Goal: Task Accomplishment & Management: Complete application form

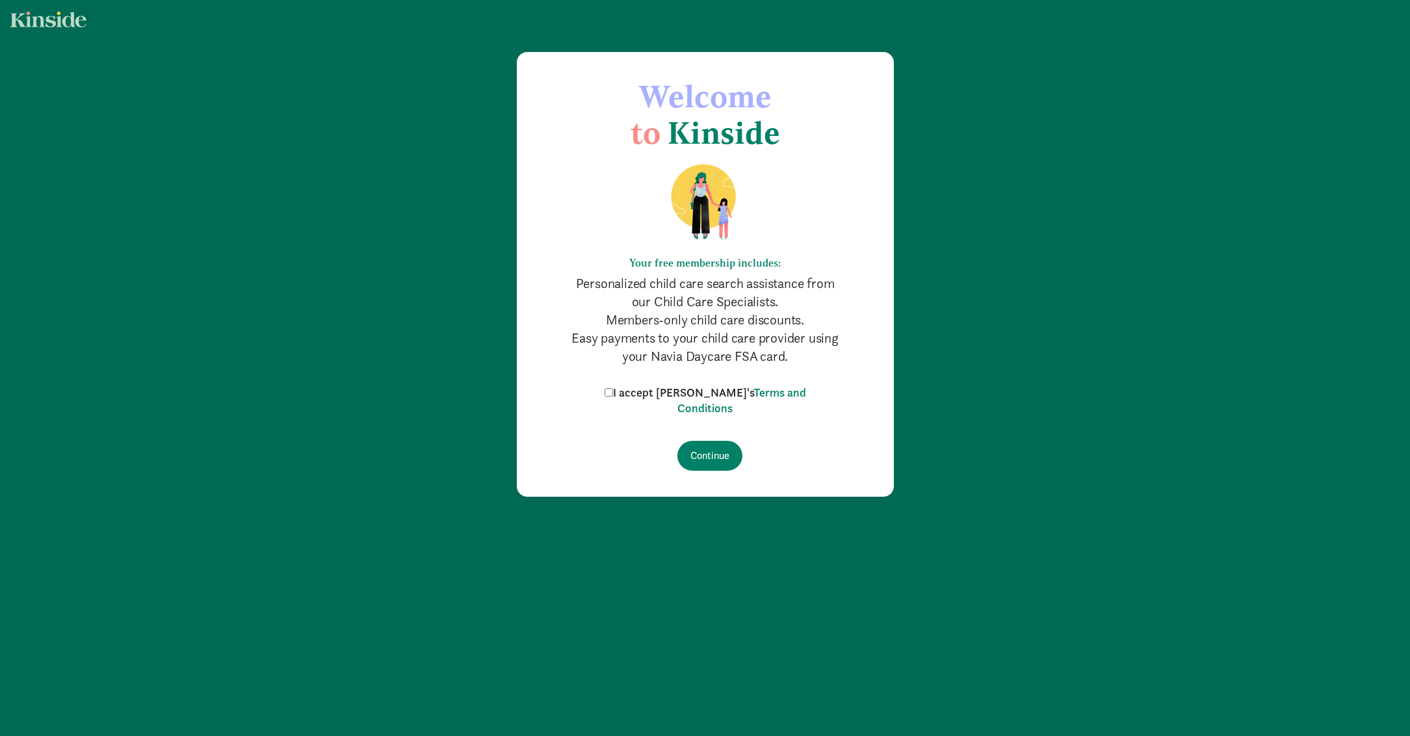
drag, startPoint x: 660, startPoint y: 393, endPoint x: 666, endPoint y: 398, distance: 8.3
click at [660, 392] on label "I accept Kinside's Terms and Conditions" at bounding box center [705, 400] width 208 height 31
click at [613, 392] on input "I accept Kinside's Terms and Conditions" at bounding box center [609, 392] width 8 height 8
checkbox input "true"
click at [720, 449] on input "Continue" at bounding box center [709, 456] width 65 height 30
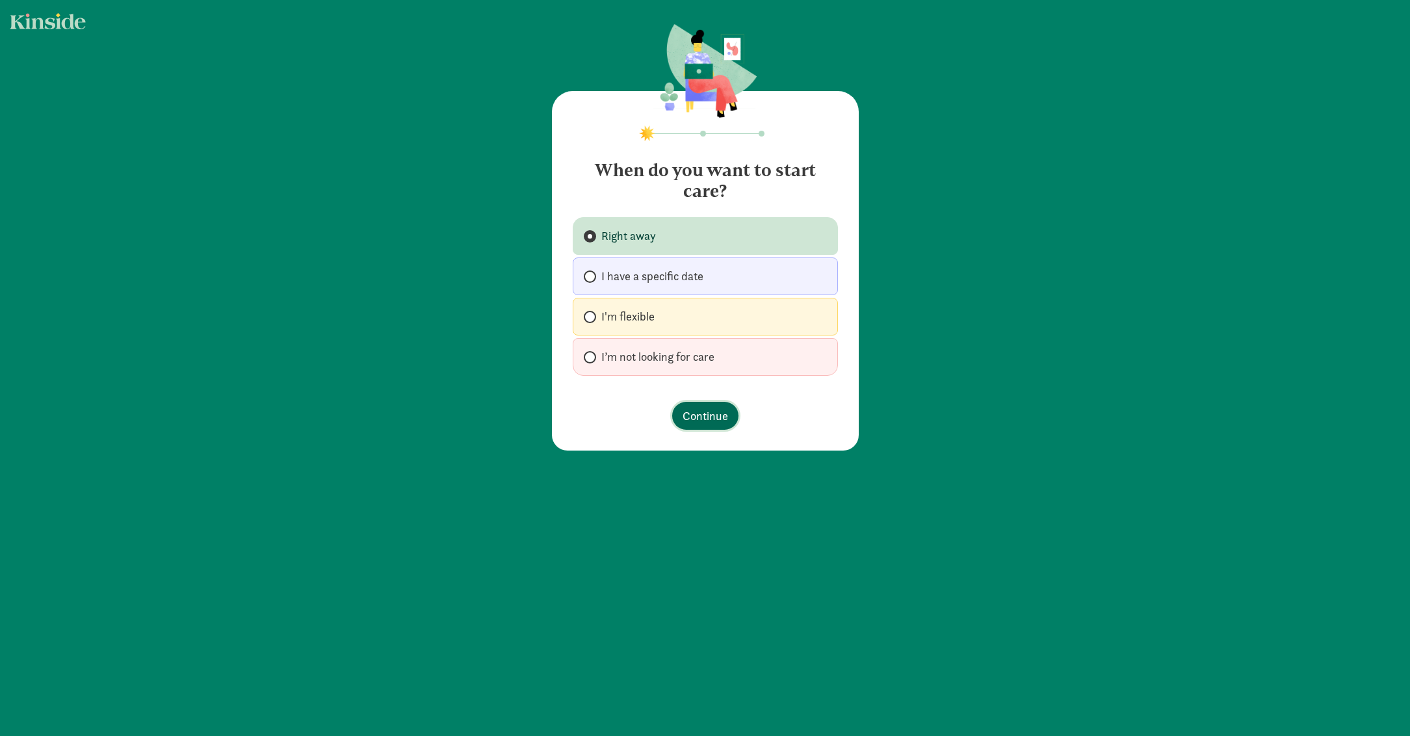
click at [700, 411] on span "Continue" at bounding box center [706, 416] width 46 height 18
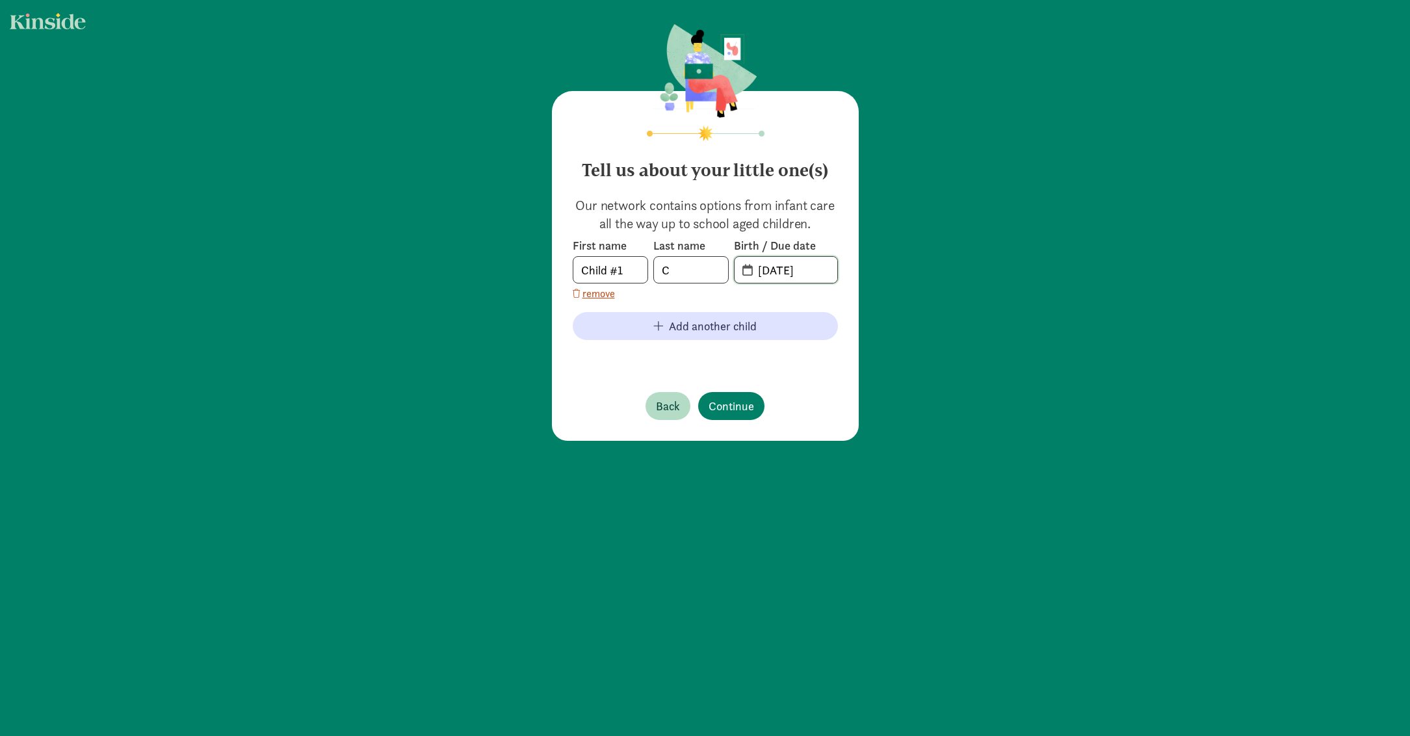
click at [787, 270] on input "[DATE]" at bounding box center [793, 270] width 87 height 26
click at [809, 268] on input "[DATE]" at bounding box center [793, 270] width 87 height 26
click at [761, 267] on input "[DATE]" at bounding box center [793, 270] width 87 height 26
click at [779, 269] on input "[DATE]" at bounding box center [793, 270] width 87 height 26
type input "[DATE]"
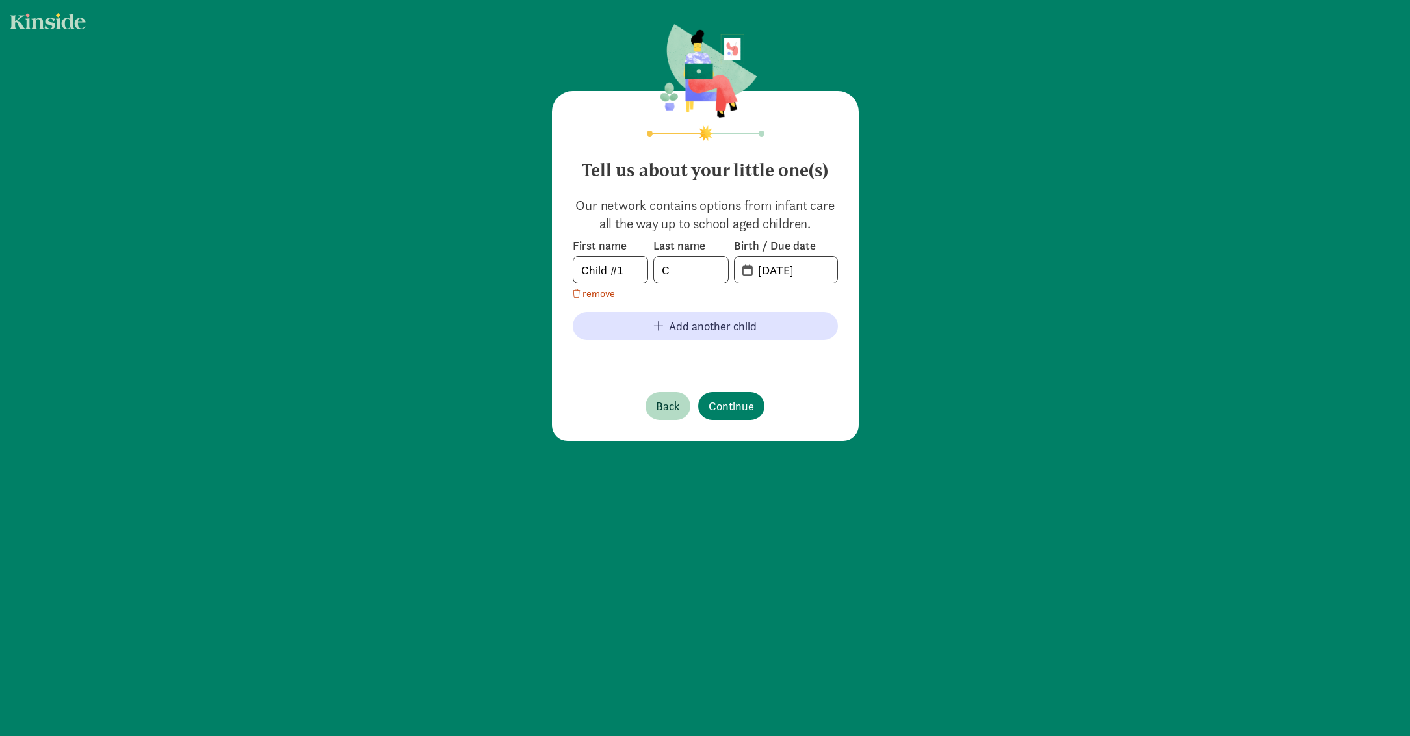
click at [746, 430] on div "Tell us about your little one(s) Our network contains options from infant care …" at bounding box center [705, 266] width 307 height 350
click at [731, 382] on footer "Back Continue" at bounding box center [705, 406] width 265 height 49
click at [735, 402] on span "Continue" at bounding box center [732, 406] width 46 height 18
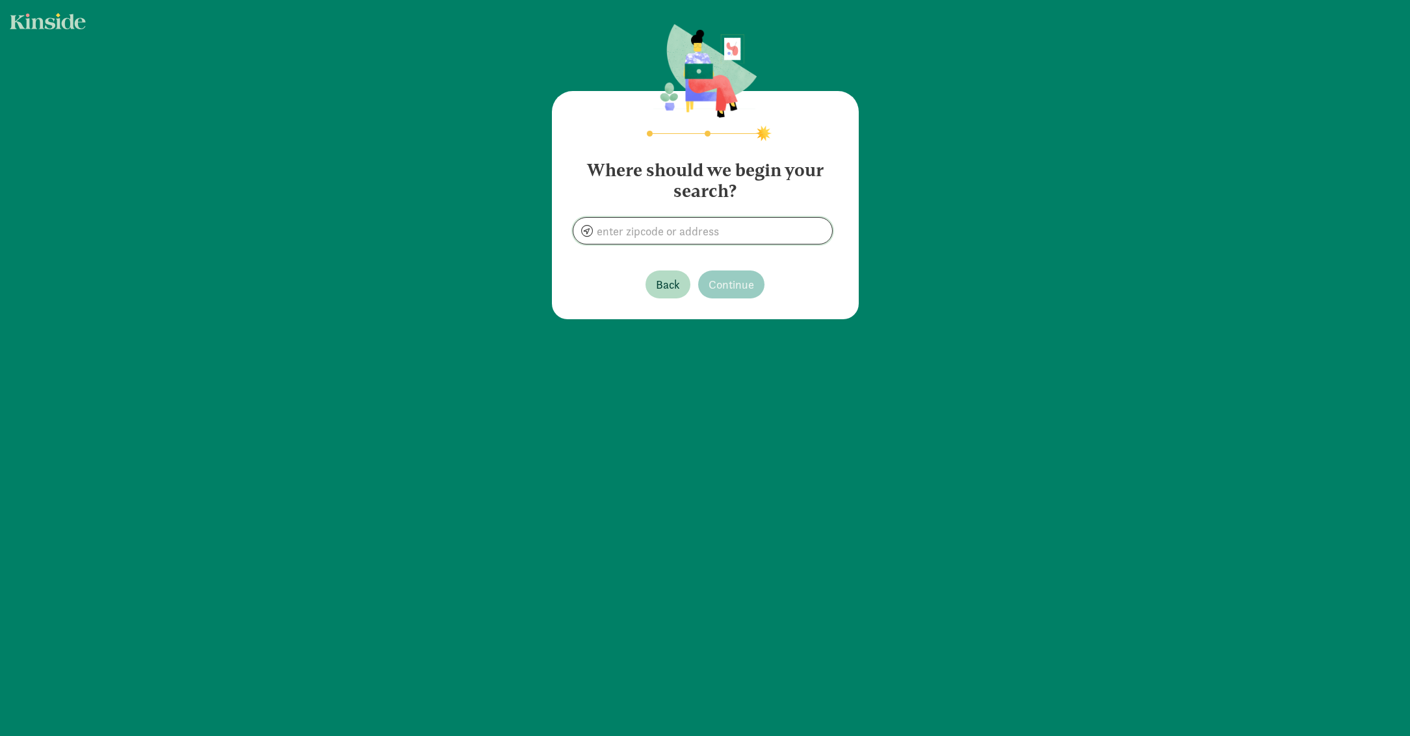
click at [759, 237] on input at bounding box center [702, 231] width 259 height 26
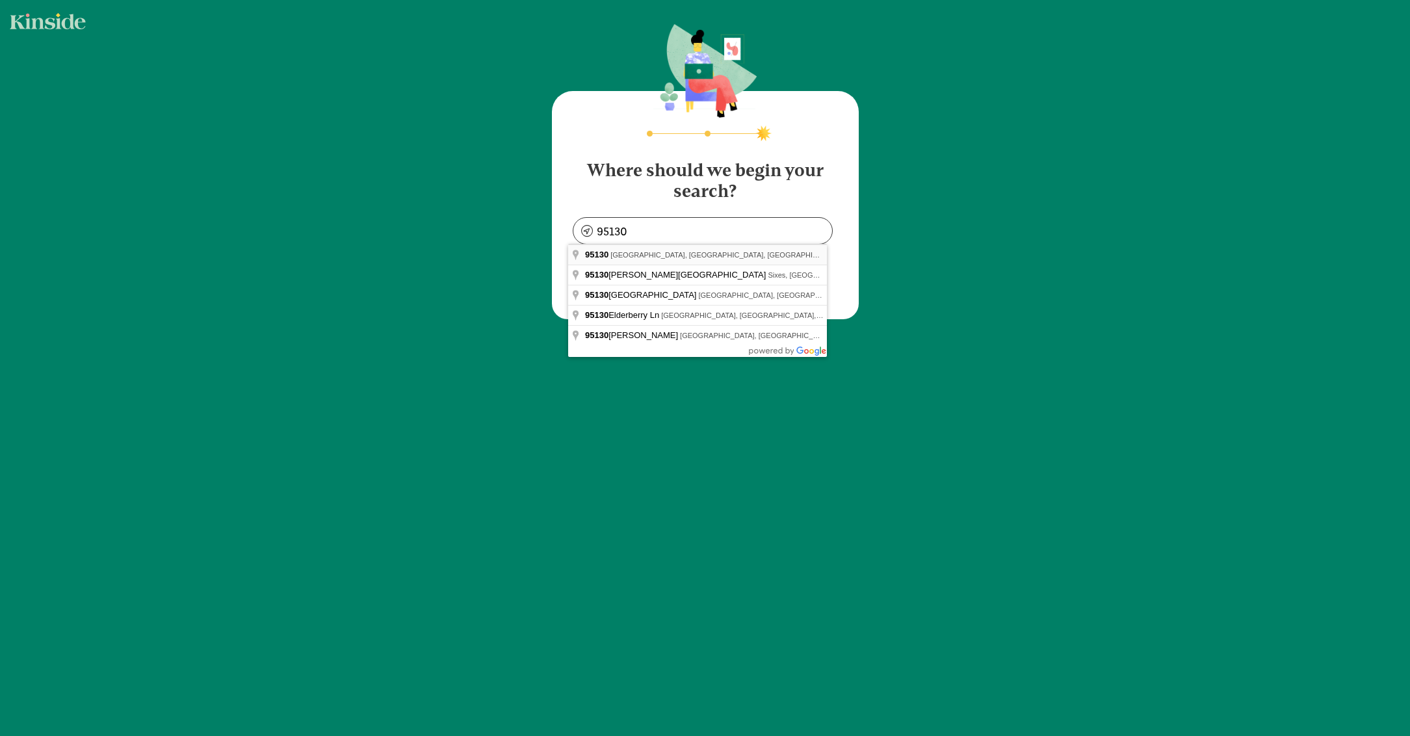
type input "[GEOGRAPHIC_DATA], [GEOGRAPHIC_DATA]"
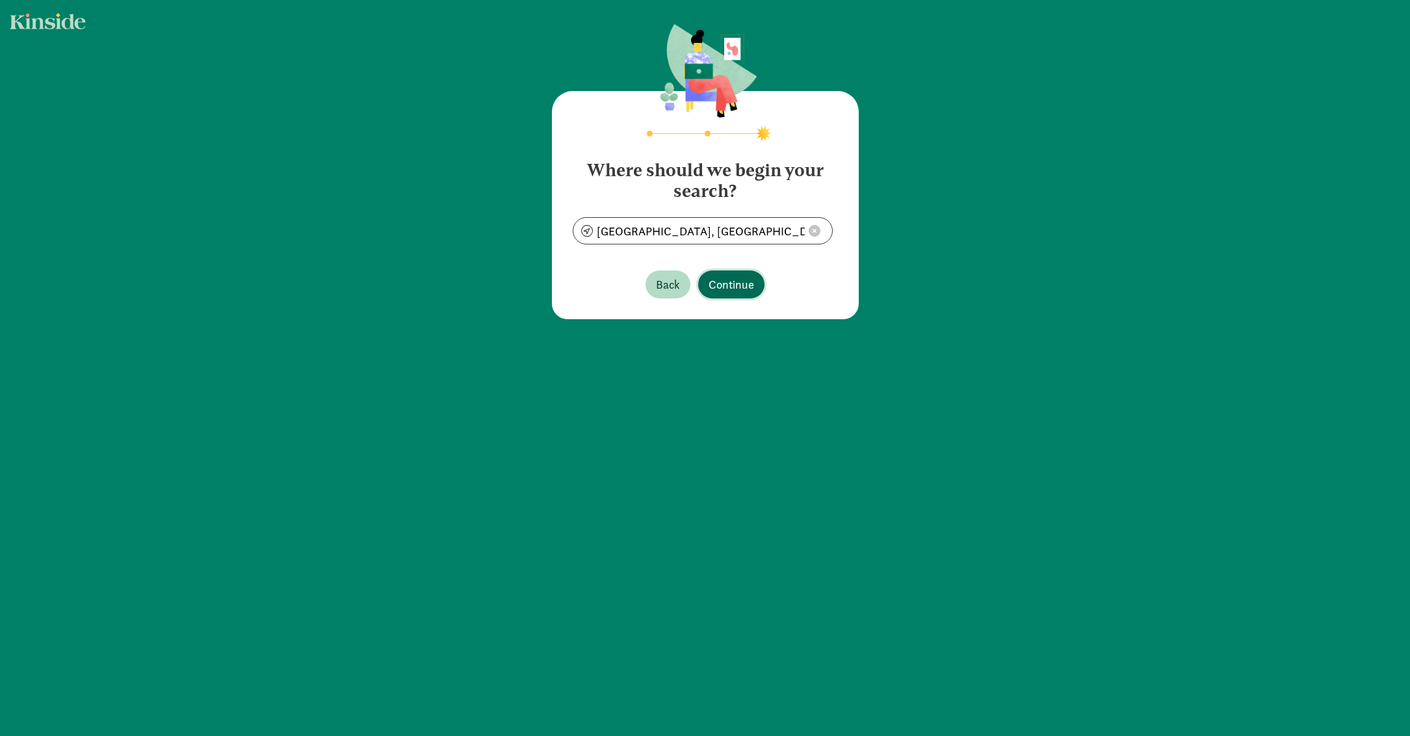
click at [742, 282] on span "Continue" at bounding box center [732, 285] width 46 height 18
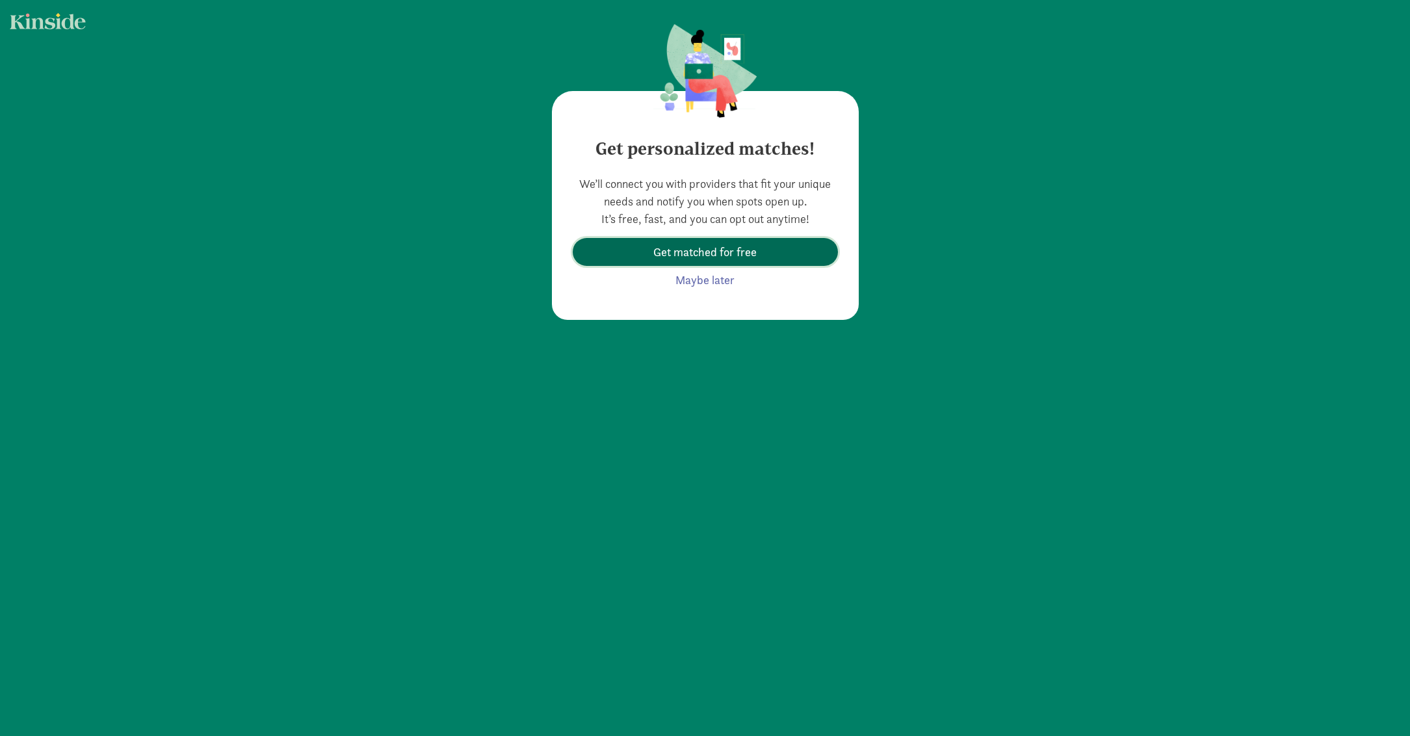
click at [751, 257] on span "Get matched for free" at bounding box center [705, 252] width 244 height 18
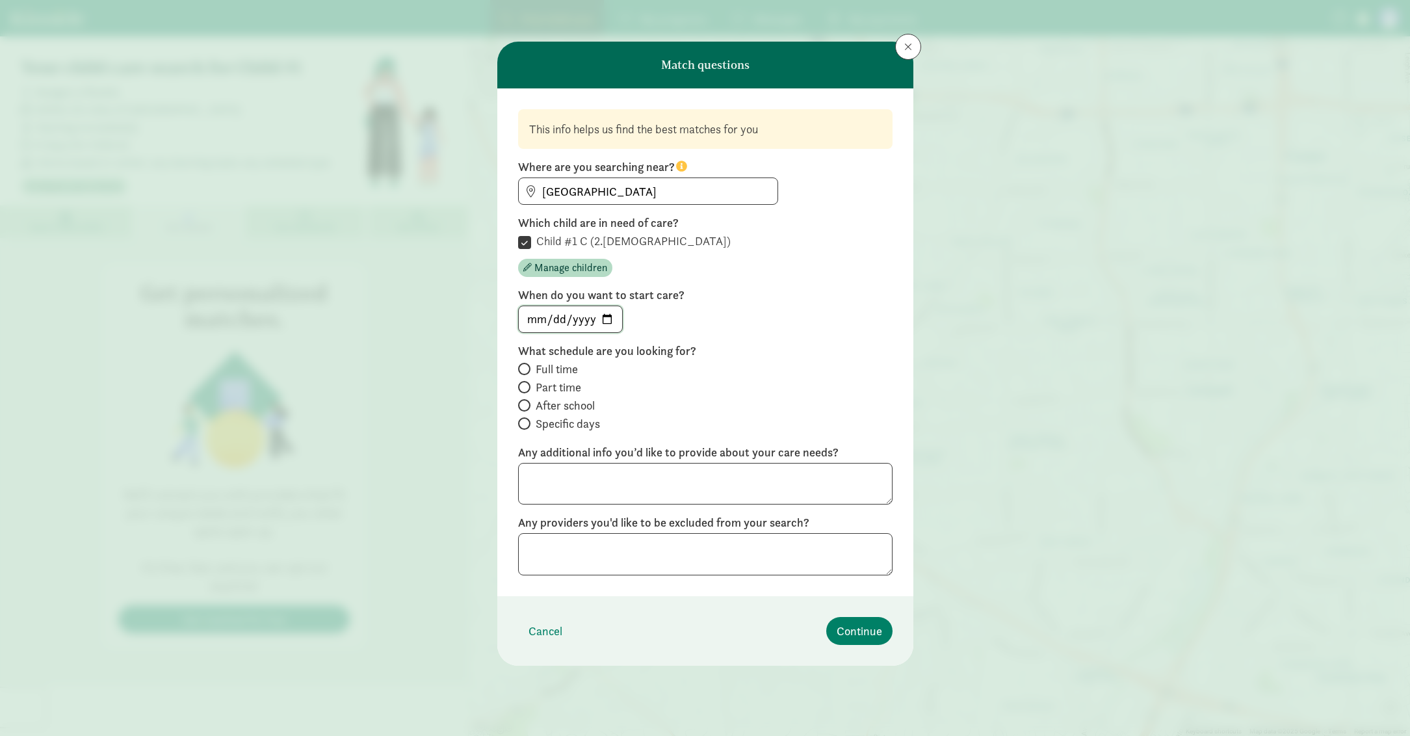
click at [597, 324] on input "[DATE]" at bounding box center [570, 319] width 103 height 26
click at [560, 365] on span "Full time" at bounding box center [557, 369] width 42 height 16
click at [527, 365] on input "Full time" at bounding box center [522, 369] width 8 height 8
radio input "true"
click at [853, 627] on span "Continue" at bounding box center [860, 631] width 46 height 18
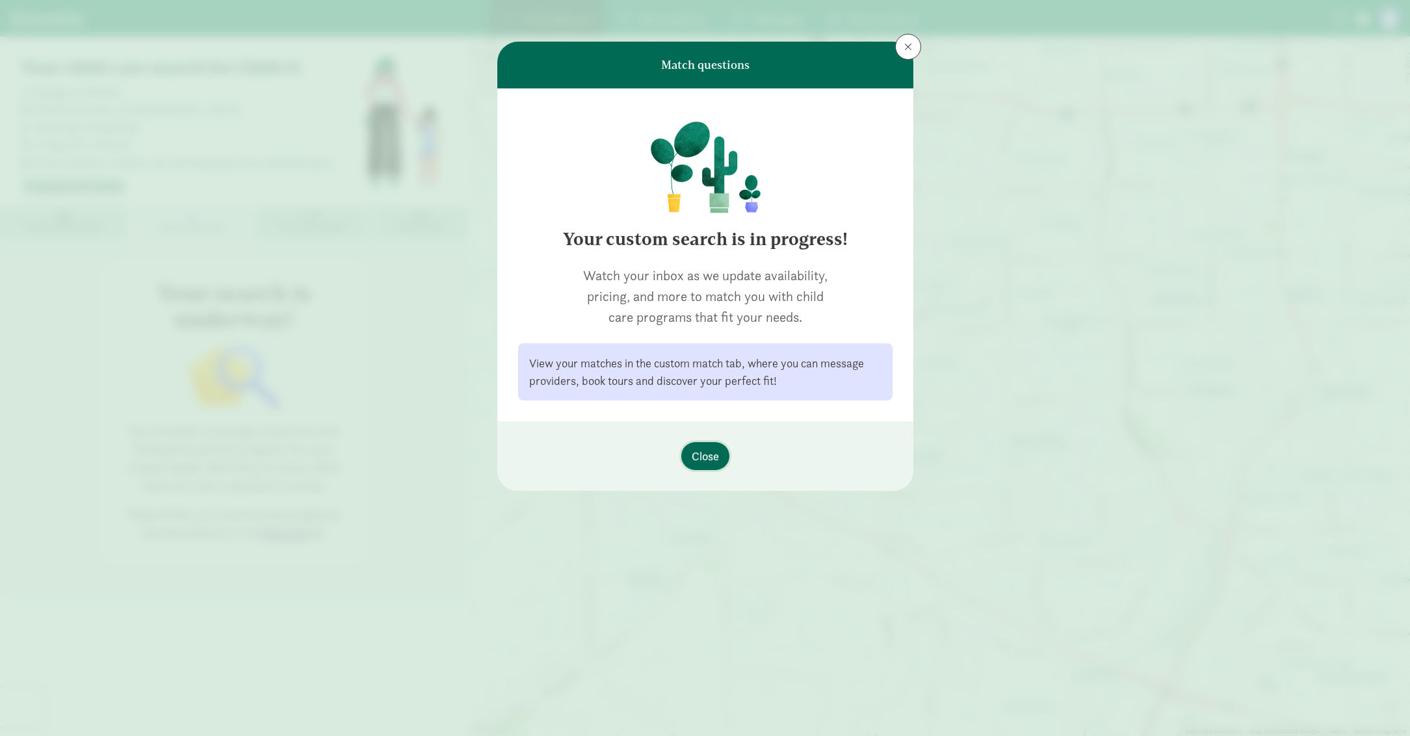
click at [715, 466] on button "Close" at bounding box center [705, 456] width 48 height 28
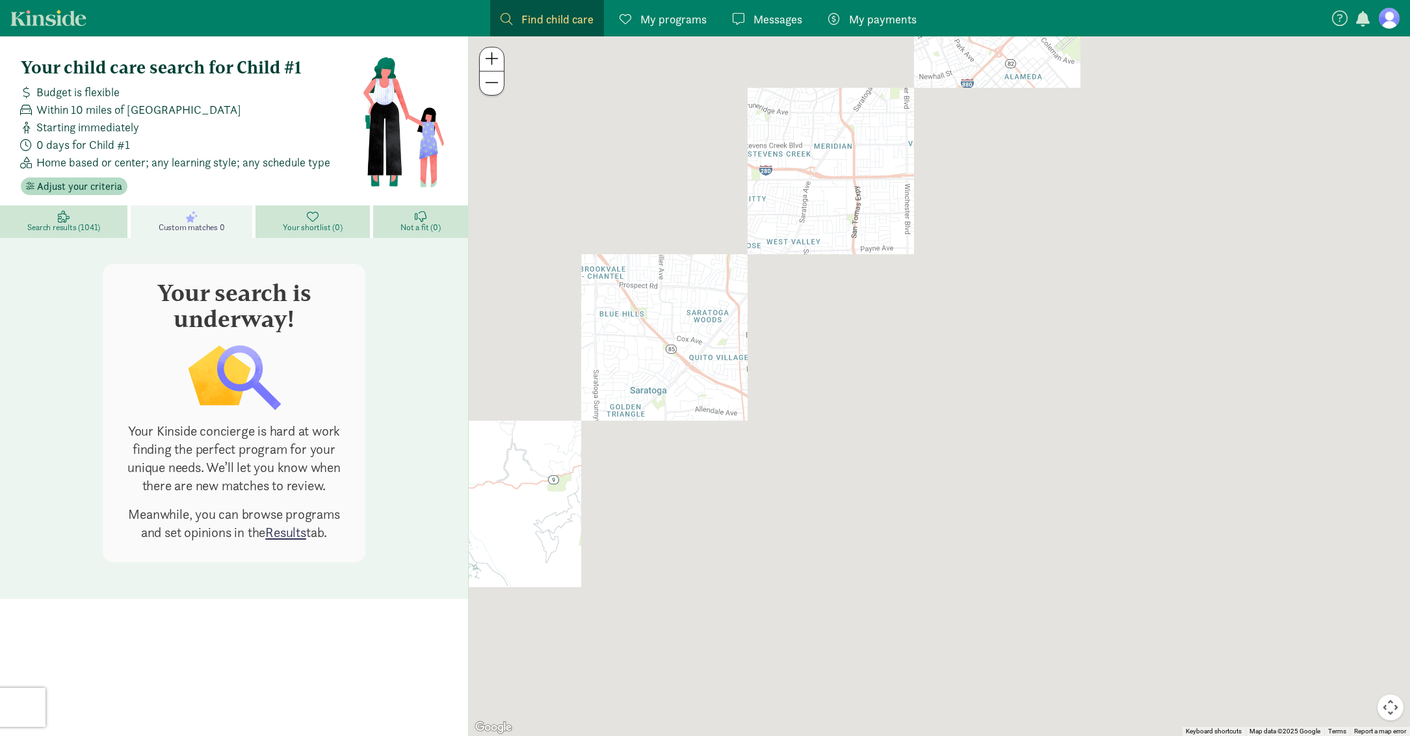
drag, startPoint x: 746, startPoint y: 482, endPoint x: 692, endPoint y: 401, distance: 97.4
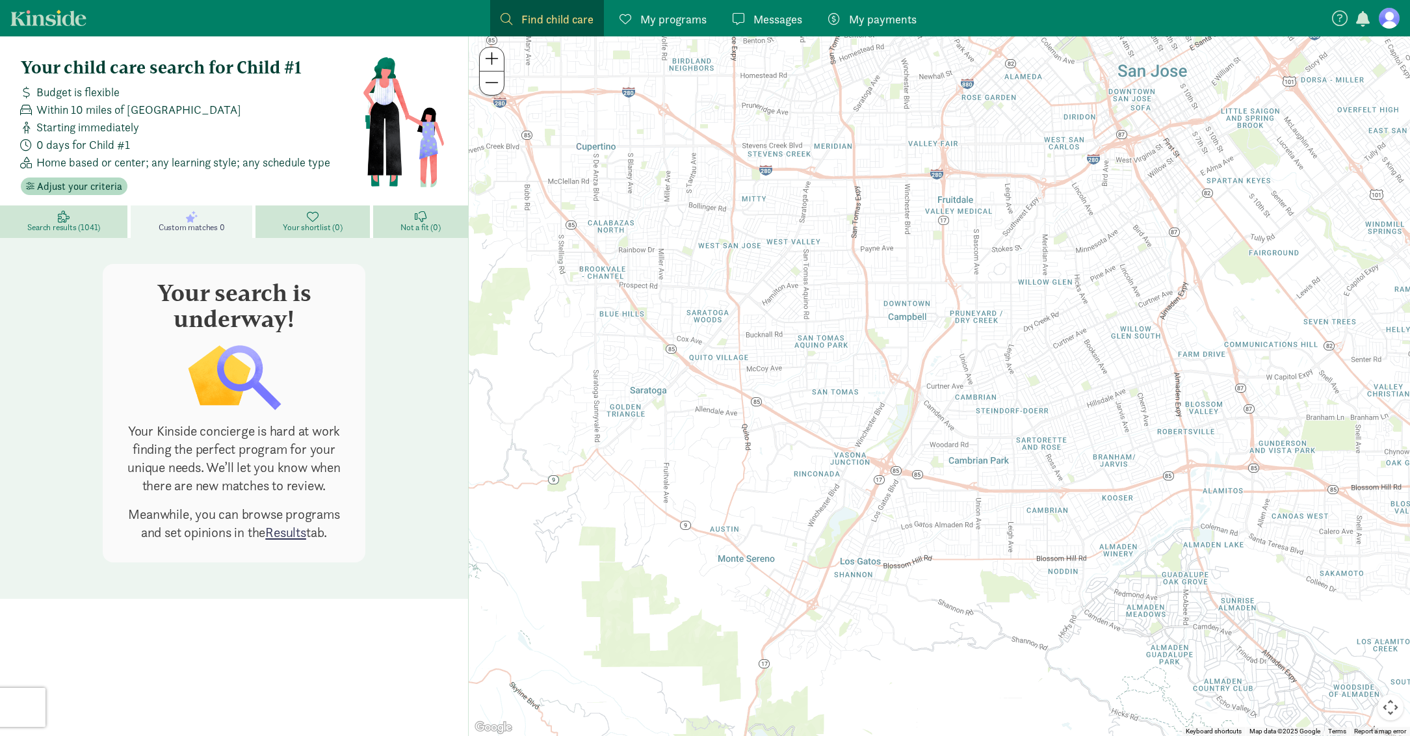
click at [692, 401] on div at bounding box center [939, 385] width 941 height 699
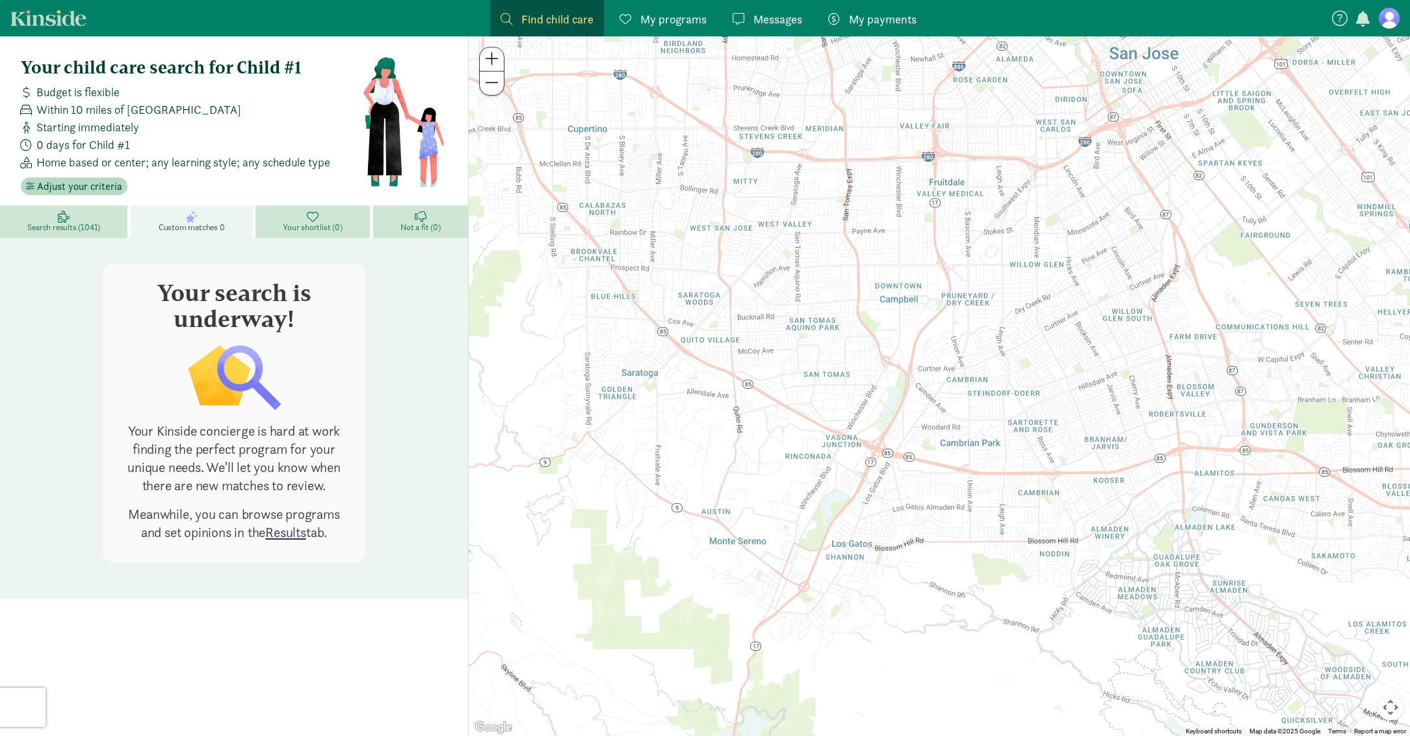
drag, startPoint x: 796, startPoint y: 450, endPoint x: 788, endPoint y: 432, distance: 20.7
click at [788, 432] on div at bounding box center [939, 385] width 941 height 699
